Goal: Task Accomplishment & Management: Manage account settings

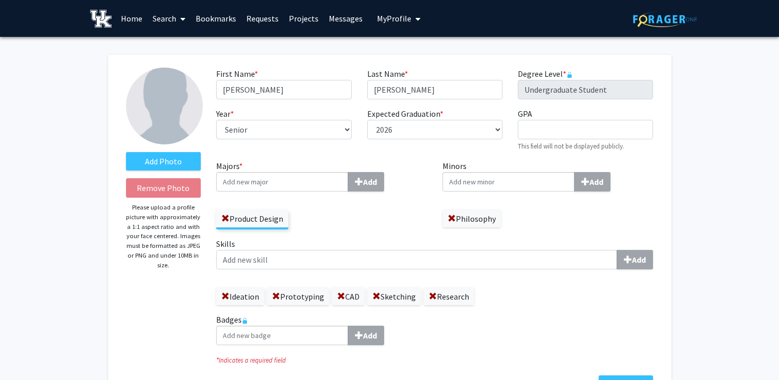
select select "senior"
select select "2026"
click at [177, 169] on label "Add Photo" at bounding box center [163, 161] width 75 height 18
click at [0, 0] on input "Add Photo" at bounding box center [0, 0] width 0 height 0
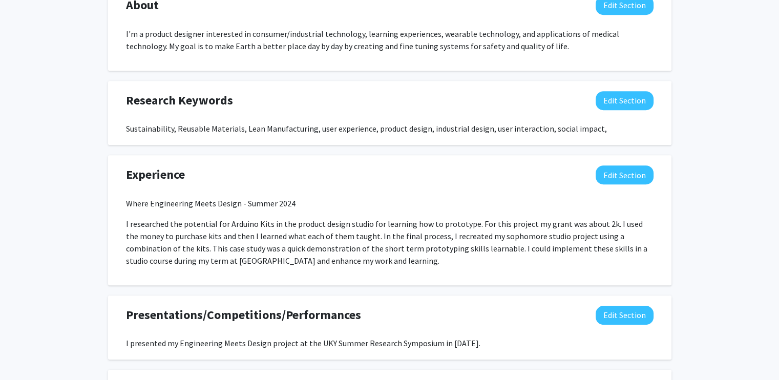
scroll to position [717, 0]
click at [619, 7] on button "Edit Section" at bounding box center [624, 4] width 58 height 19
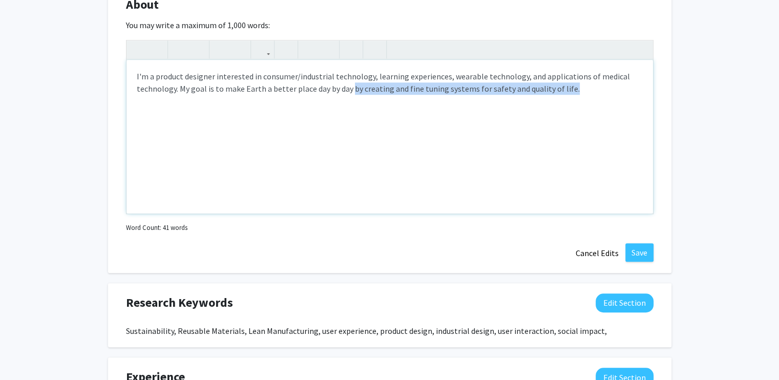
drag, startPoint x: 587, startPoint y: 95, endPoint x: 350, endPoint y: 96, distance: 237.0
click at [350, 96] on div "I'm a product designer interested in consumer/industrial technology, learning e…" at bounding box center [389, 137] width 526 height 154
copy p "by creating and fine tuning systems for safety and quality of life."
click at [489, 111] on div "I'm a product designer interested in consumer/industrial technology, learning e…" at bounding box center [389, 137] width 526 height 154
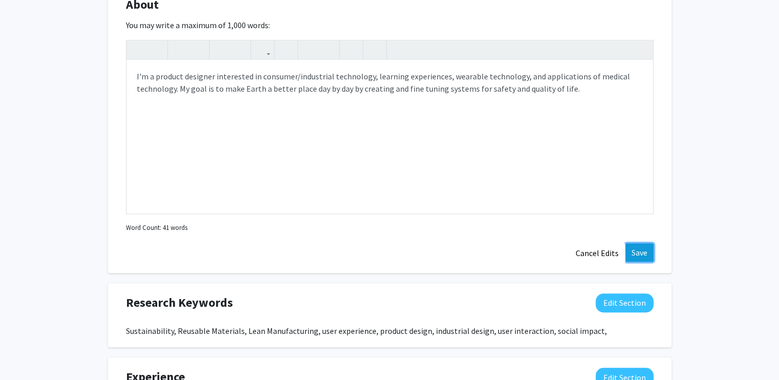
click at [639, 253] on button "Save" at bounding box center [639, 252] width 28 height 18
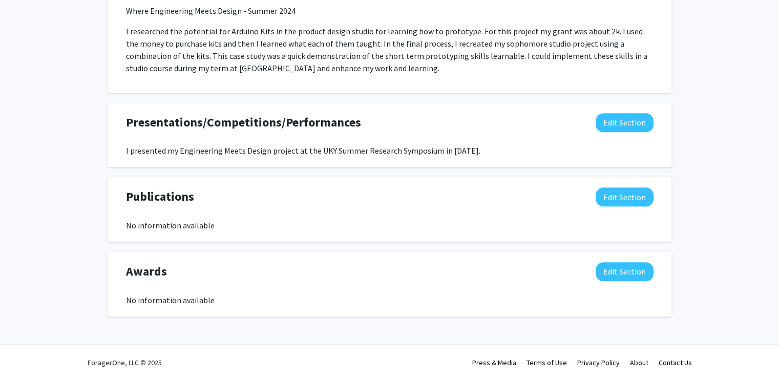
select select "senior"
select select "2026"
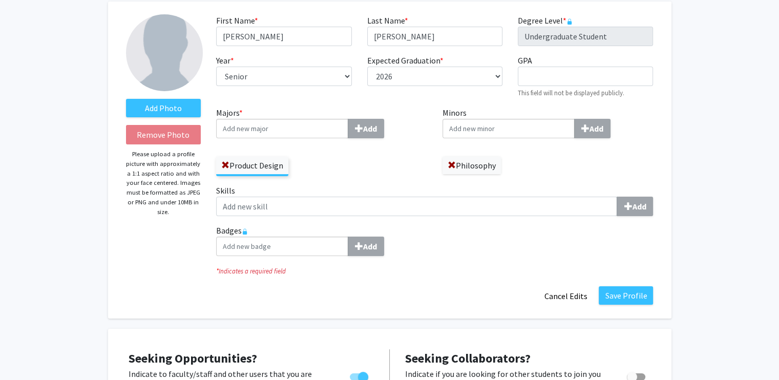
scroll to position [0, 0]
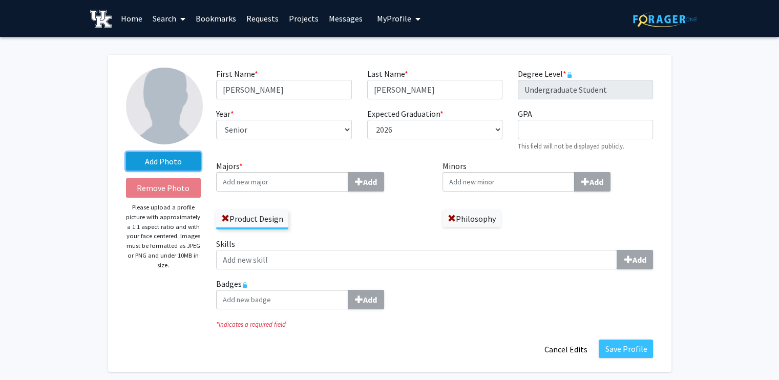
click at [172, 159] on label "Add Photo" at bounding box center [163, 161] width 75 height 18
click at [0, 0] on input "Add Photo" at bounding box center [0, 0] width 0 height 0
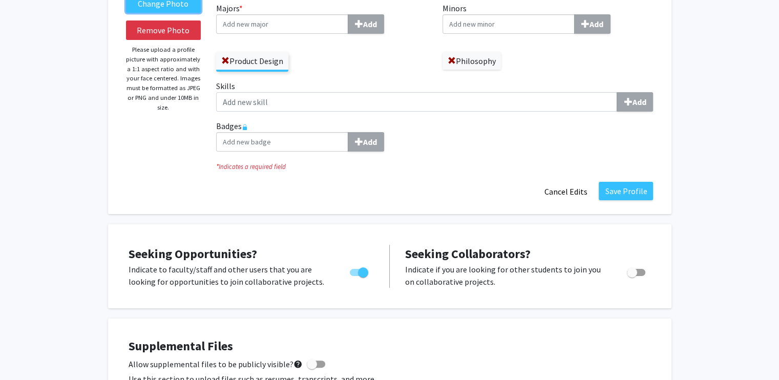
scroll to position [154, 0]
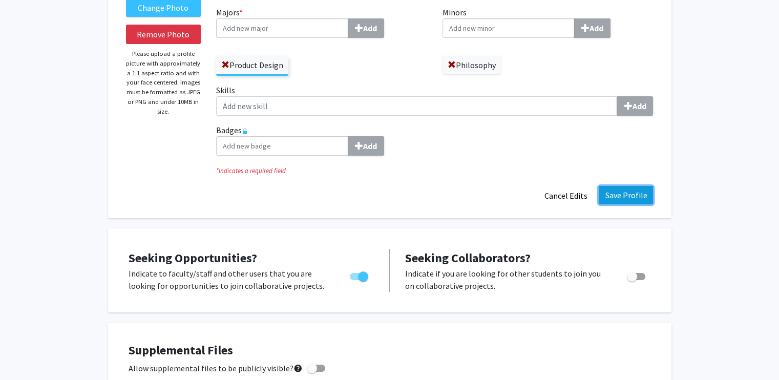
click at [646, 188] on button "Save Profile" at bounding box center [625, 195] width 54 height 18
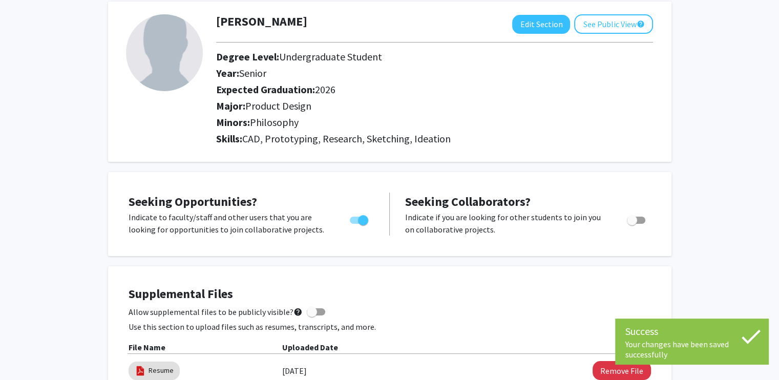
scroll to position [0, 0]
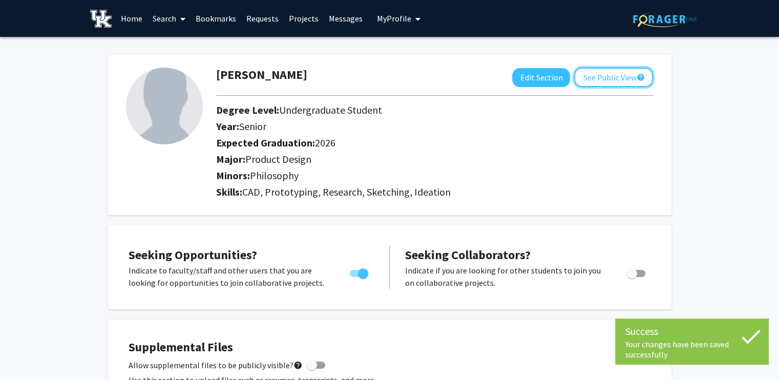
click at [586, 74] on button "See Public View help" at bounding box center [613, 77] width 79 height 19
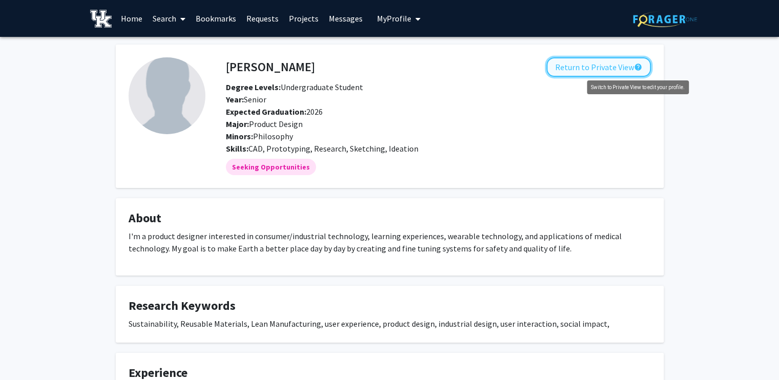
click at [637, 71] on mat-icon "help" at bounding box center [638, 67] width 8 height 12
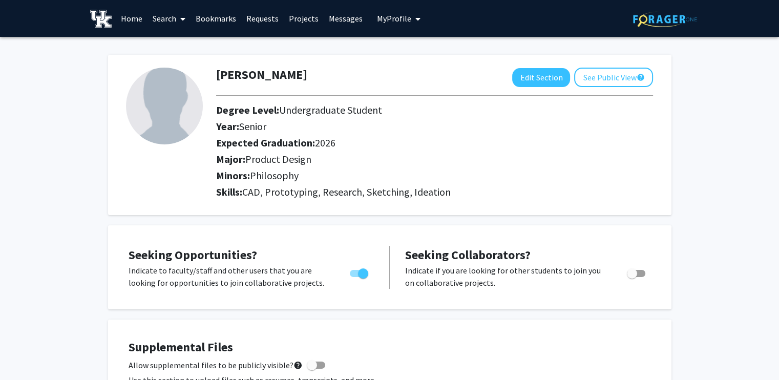
click at [172, 116] on img at bounding box center [164, 106] width 77 height 77
click at [553, 81] on button "Edit Section" at bounding box center [541, 77] width 58 height 19
select select "senior"
select select "2026"
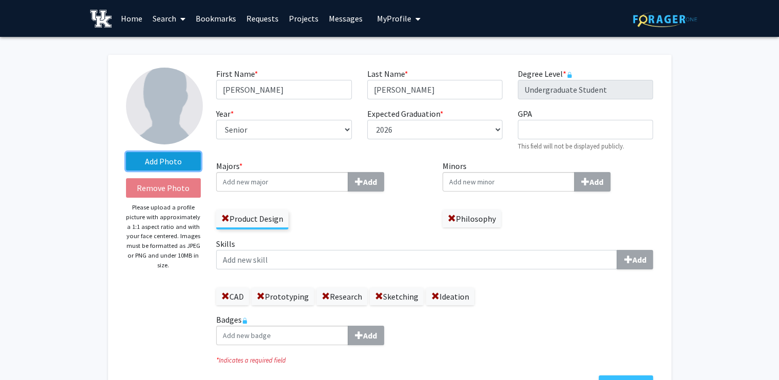
click at [182, 161] on label "Add Photo" at bounding box center [163, 161] width 75 height 18
click at [0, 0] on input "Add Photo" at bounding box center [0, 0] width 0 height 0
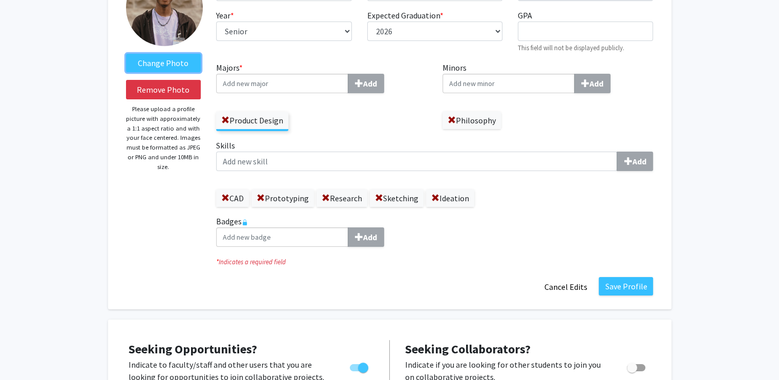
scroll to position [154, 0]
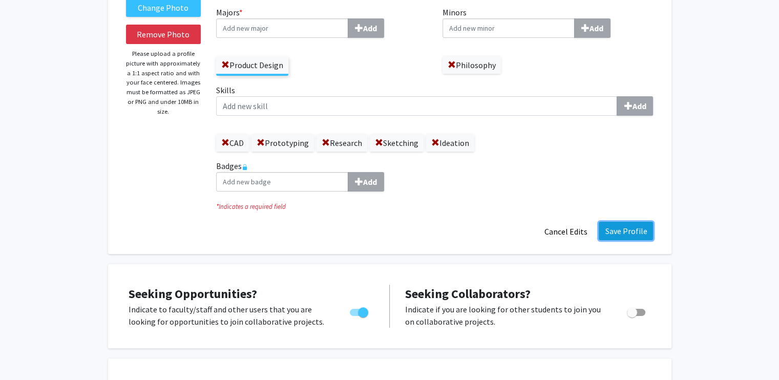
click at [638, 234] on button "Save Profile" at bounding box center [625, 231] width 54 height 18
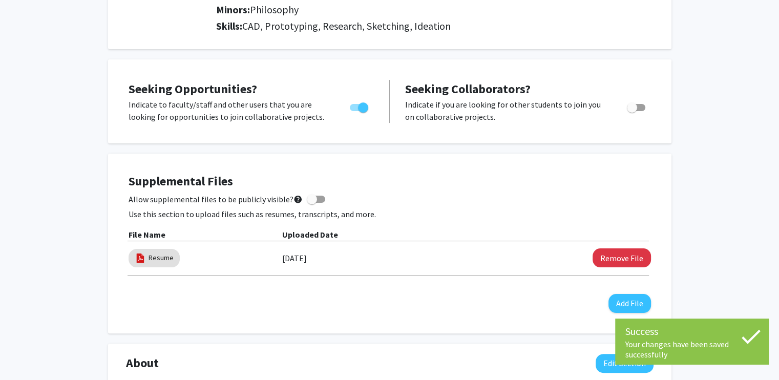
scroll to position [0, 0]
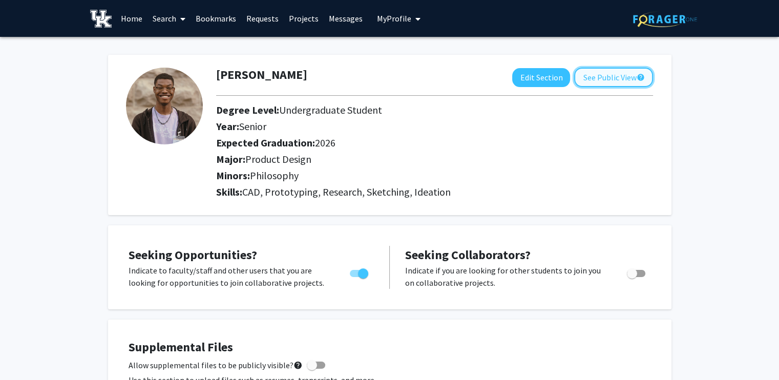
click at [587, 73] on button "See Public View help" at bounding box center [613, 77] width 79 height 19
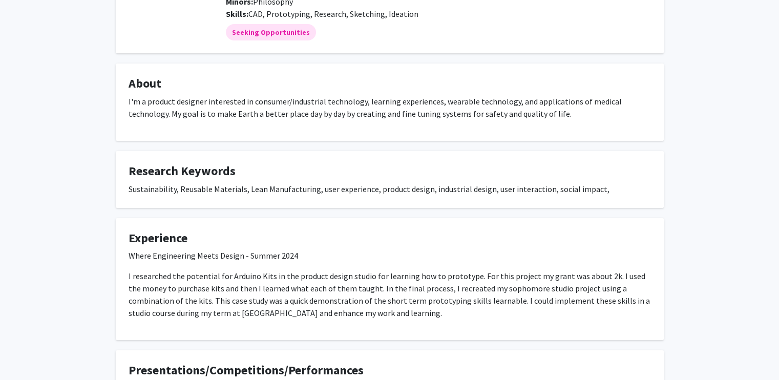
scroll to position [225, 0]
